Goal: Task Accomplishment & Management: Complete application form

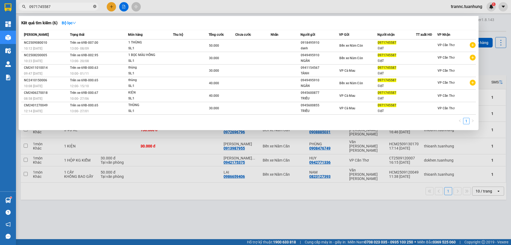
click at [94, 7] on icon "close-circle" at bounding box center [94, 6] width 3 height 3
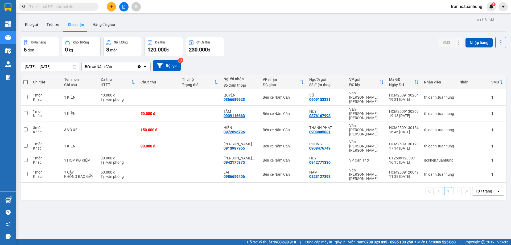
click at [88, 9] on input "text" at bounding box center [60, 7] width 63 height 6
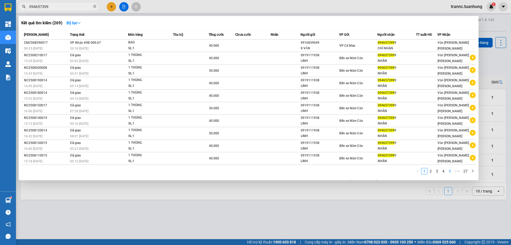
type input "094657399"
click at [448, 170] on link "5" at bounding box center [450, 171] width 6 height 6
click at [411, 173] on link "1" at bounding box center [409, 171] width 6 height 6
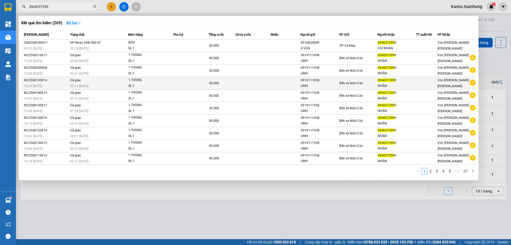
click at [474, 82] on icon "plus-circle" at bounding box center [473, 83] width 6 height 6
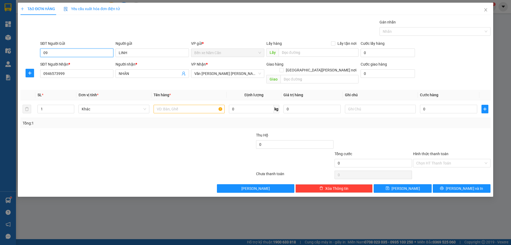
type input "0"
type input "0917533776"
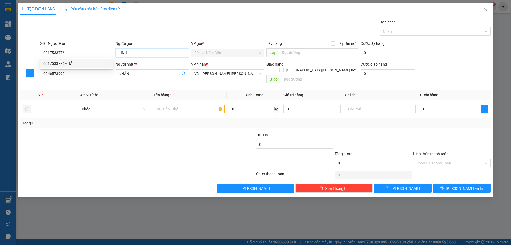
click at [163, 54] on input "LINH" at bounding box center [152, 52] width 73 height 9
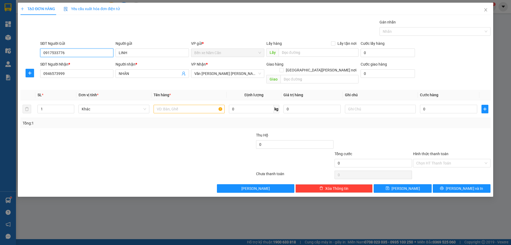
click at [79, 54] on input "0917533776" at bounding box center [76, 52] width 73 height 9
click at [77, 64] on div "0917533776 - HẢI" at bounding box center [76, 63] width 67 height 6
type input "HẢI"
drag, startPoint x: 170, startPoint y: 103, endPoint x: 175, endPoint y: 101, distance: 5.6
click at [172, 105] on input "text" at bounding box center [189, 109] width 71 height 9
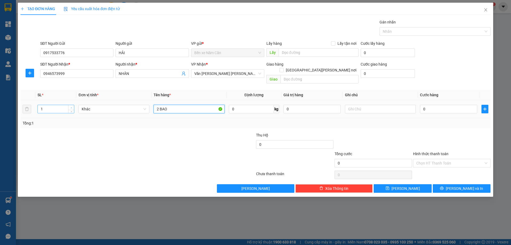
type input "2 BAO"
type input "2"
click at [72, 107] on icon "up" at bounding box center [72, 108] width 2 height 2
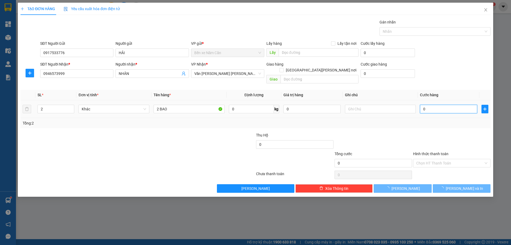
click at [429, 105] on input "0" at bounding box center [448, 109] width 57 height 9
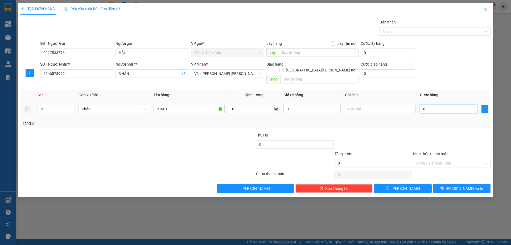
type input "8"
type input "80"
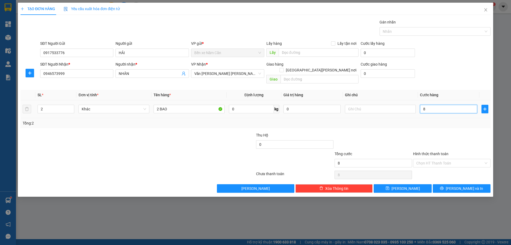
type input "80"
type input "80.000"
click at [433, 159] on input "Hình thức thanh toán" at bounding box center [449, 163] width 67 height 8
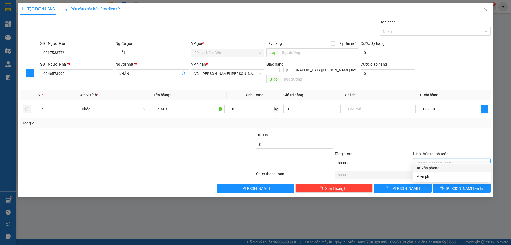
click at [430, 167] on div "Tại văn phòng" at bounding box center [451, 168] width 71 height 6
type input "0"
click at [444, 184] on button "[PERSON_NAME] và In" at bounding box center [462, 188] width 58 height 9
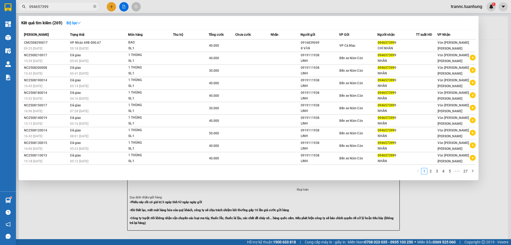
drag, startPoint x: 460, startPoint y: 224, endPoint x: 438, endPoint y: 186, distance: 43.9
click at [447, 203] on div at bounding box center [255, 122] width 511 height 245
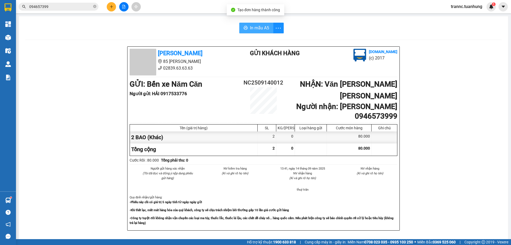
click at [250, 25] on span "In mẫu A5" at bounding box center [259, 27] width 19 height 7
click at [245, 29] on icon "printer" at bounding box center [246, 28] width 4 height 4
